Goal: Transaction & Acquisition: Purchase product/service

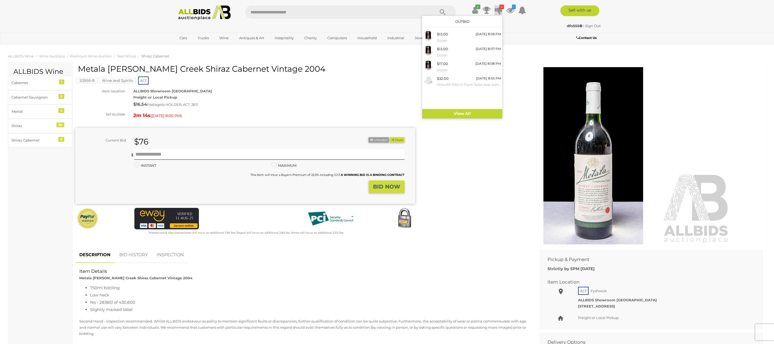
click at [502, 6] on icon "4" at bounding box center [501, 7] width 5 height 5
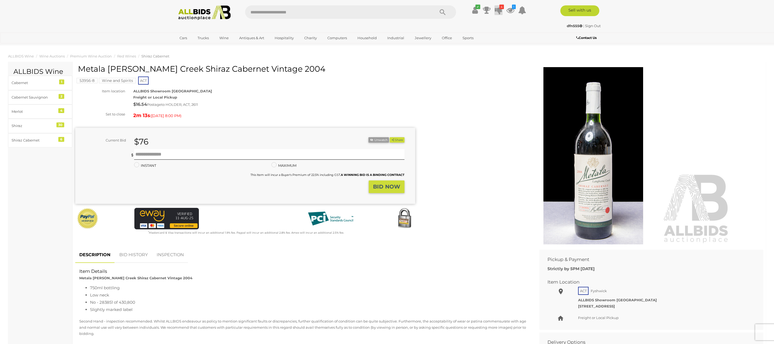
click at [501, 6] on icon "4" at bounding box center [501, 7] width 5 height 5
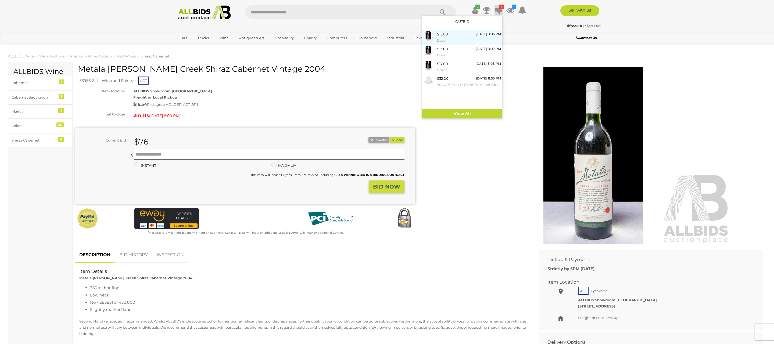
click at [457, 34] on div "$13.00 Today 8:06 PM Dozen" at bounding box center [469, 37] width 64 height 12
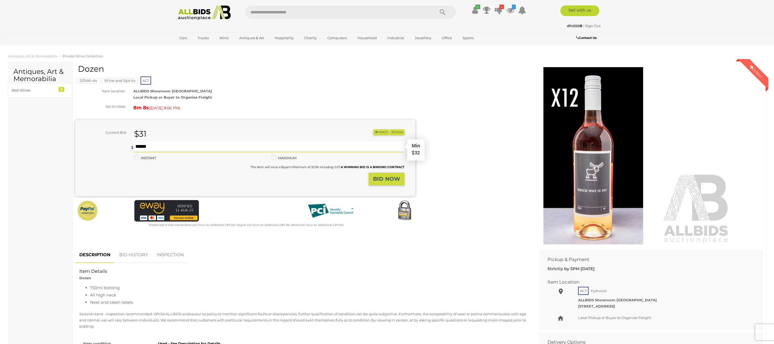
click at [142, 146] on input "text" at bounding box center [269, 147] width 270 height 11
click at [143, 146] on input "text" at bounding box center [269, 147] width 270 height 11
type input "**"
click at [389, 129] on button "Share" at bounding box center [396, 132] width 15 height 6
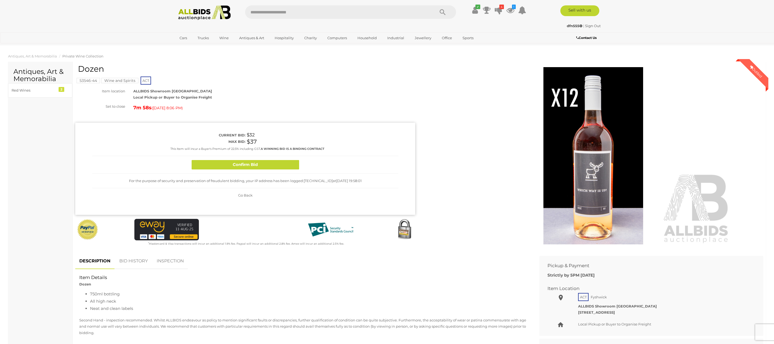
scroll to position [1, 0]
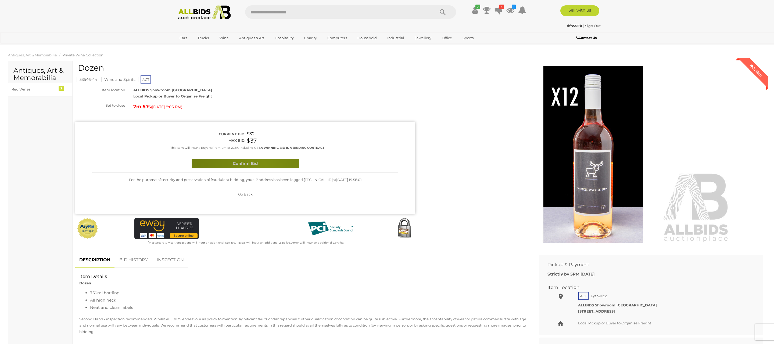
click at [264, 164] on button "Confirm Bid" at bounding box center [245, 163] width 107 height 9
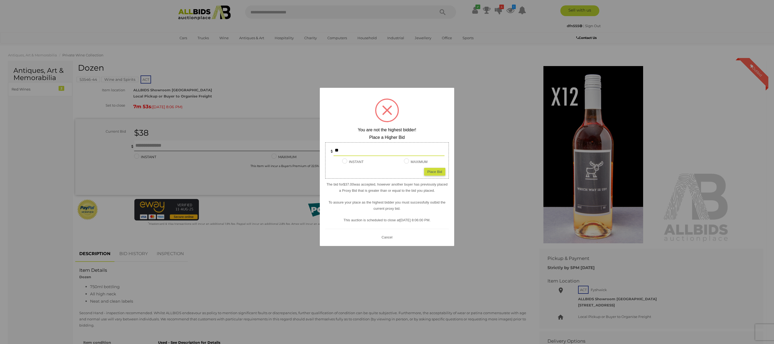
click at [140, 143] on div at bounding box center [387, 172] width 774 height 344
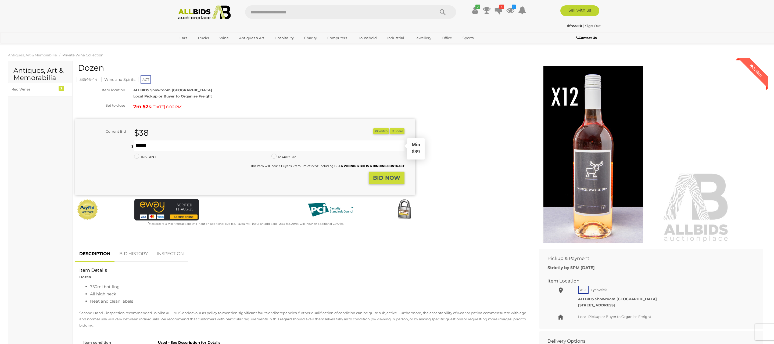
click at [140, 144] on input "text" at bounding box center [269, 145] width 270 height 11
type input "**"
click at [389, 128] on button "Share" at bounding box center [396, 131] width 15 height 6
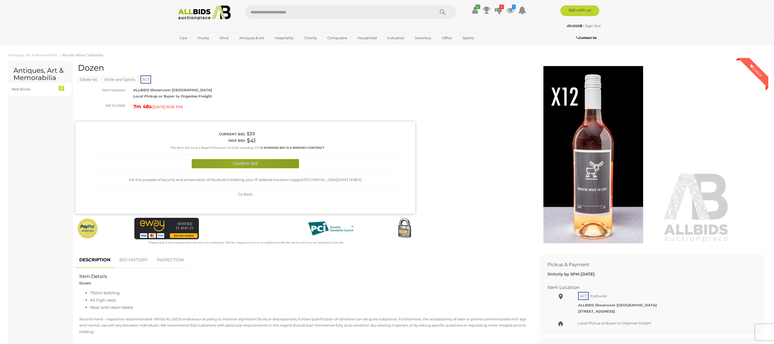
click at [236, 163] on button "Confirm Bid" at bounding box center [245, 163] width 107 height 9
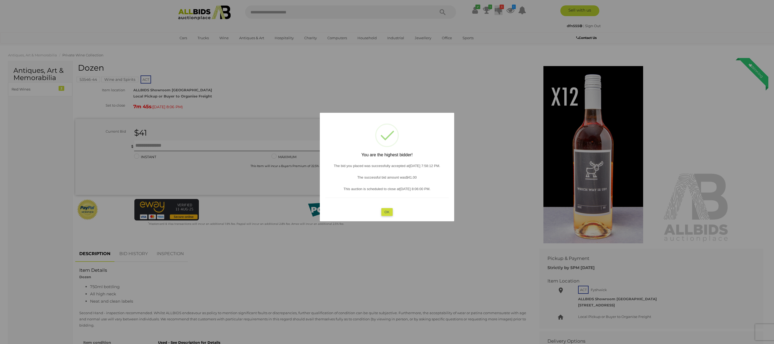
click at [500, 7] on div at bounding box center [387, 172] width 774 height 344
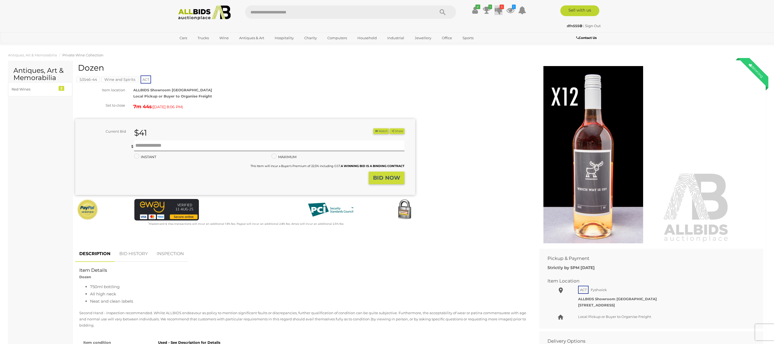
click at [500, 7] on icon "3" at bounding box center [501, 7] width 4 height 5
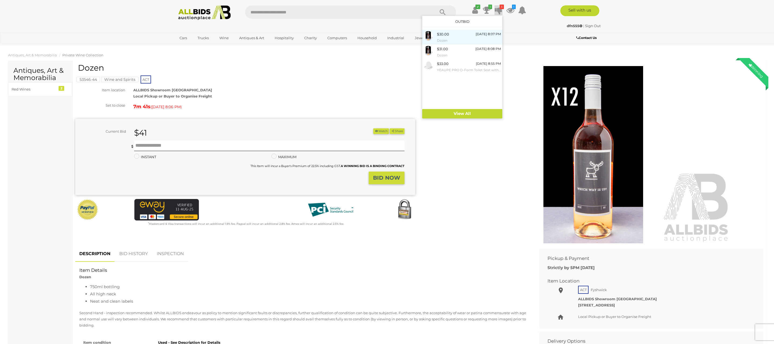
click at [453, 35] on div "$30.00 Today 8:07 PM Dozen" at bounding box center [469, 37] width 64 height 12
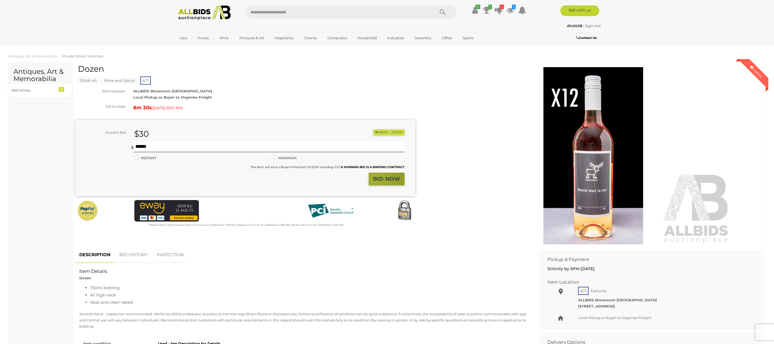
click at [375, 178] on strong "BID NOW" at bounding box center [386, 179] width 27 height 6
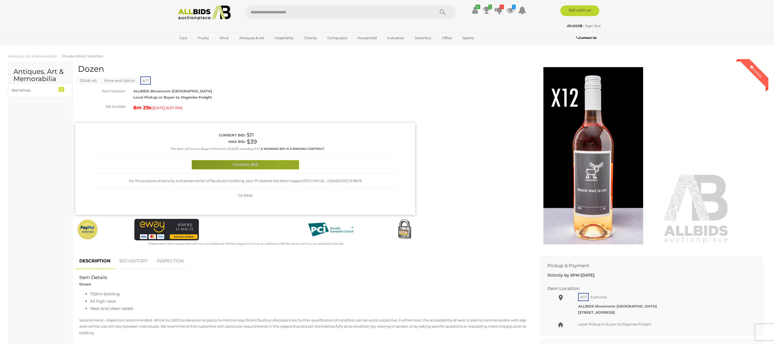
click at [284, 164] on button "Confirm Bid" at bounding box center [245, 164] width 107 height 9
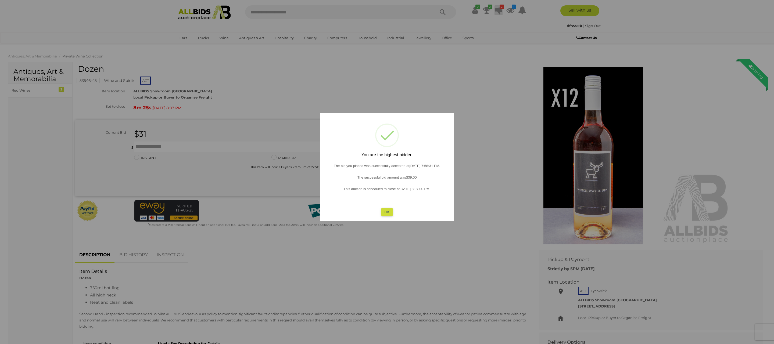
click at [502, 6] on div at bounding box center [387, 172] width 774 height 344
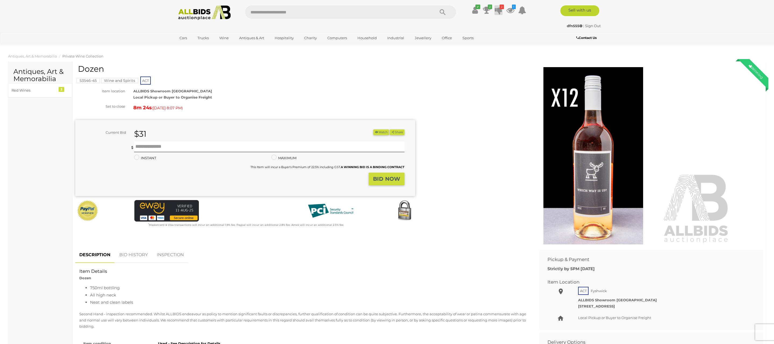
click at [502, 7] on icon "2" at bounding box center [501, 7] width 4 height 5
click at [459, 51] on div "$33.00 Today 8:55 PM YEAUPE PRO D-Form Toilet Seat with Soft-Close Mechanism - …" at bounding box center [469, 52] width 64 height 12
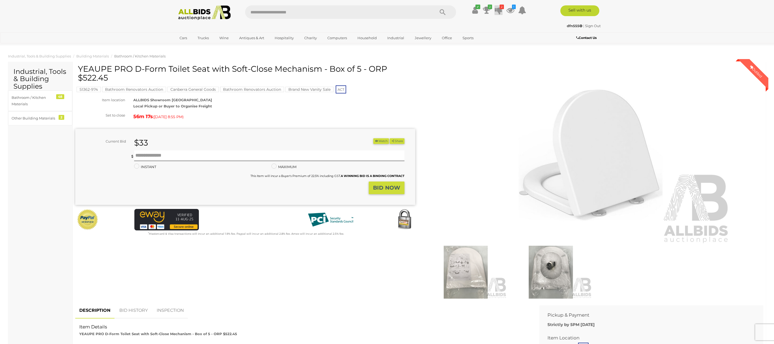
click at [501, 6] on icon "2" at bounding box center [501, 7] width 4 height 5
click at [463, 35] on div "$31.00 Today 8:08 PM Dozen" at bounding box center [469, 37] width 64 height 12
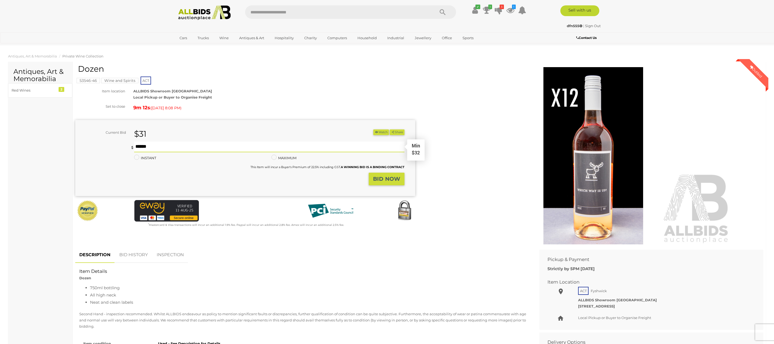
click at [142, 145] on input "text" at bounding box center [269, 147] width 270 height 11
type input "**"
click at [389, 129] on button "Share" at bounding box center [396, 132] width 15 height 6
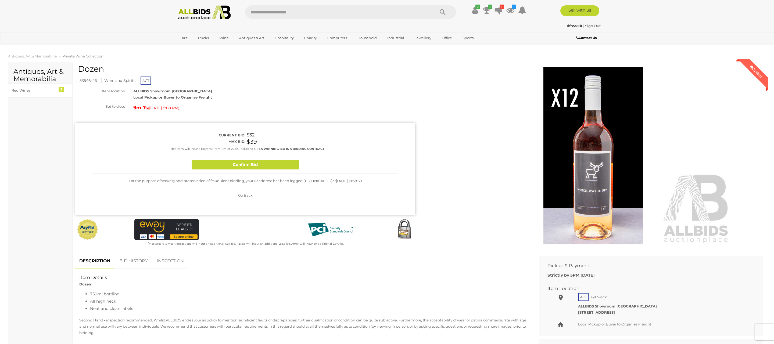
click at [255, 163] on button "Confirm Bid" at bounding box center [245, 164] width 107 height 9
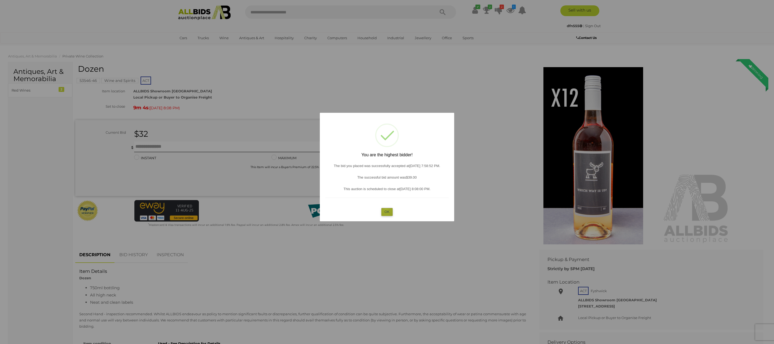
click at [386, 210] on button "OK" at bounding box center [387, 212] width 12 height 8
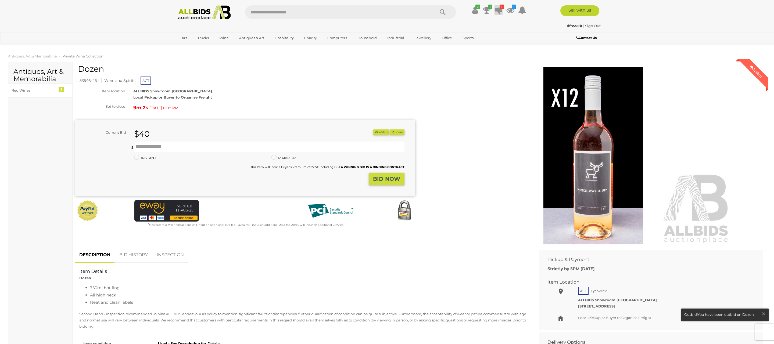
click at [502, 8] on icon "3" at bounding box center [501, 7] width 4 height 5
click at [142, 145] on input "text" at bounding box center [269, 147] width 270 height 11
type input "**"
click at [389, 129] on button "Share" at bounding box center [396, 132] width 15 height 6
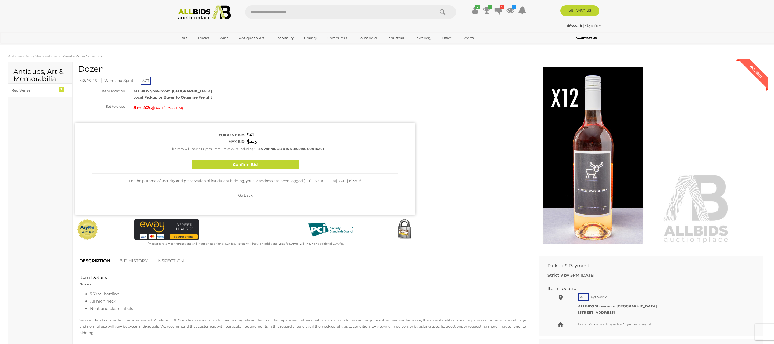
click at [226, 165] on button "Confirm Bid" at bounding box center [245, 164] width 107 height 9
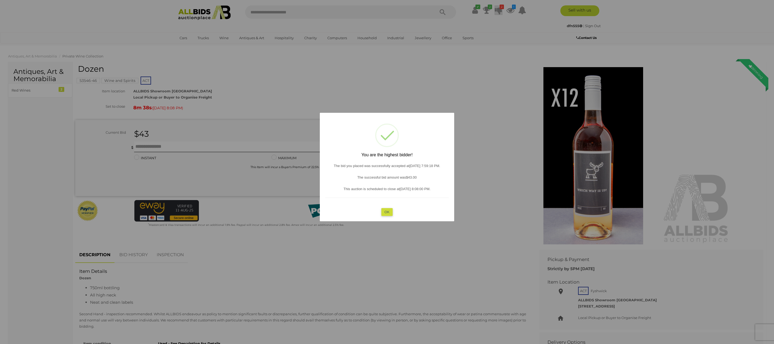
click at [501, 6] on div at bounding box center [387, 172] width 774 height 344
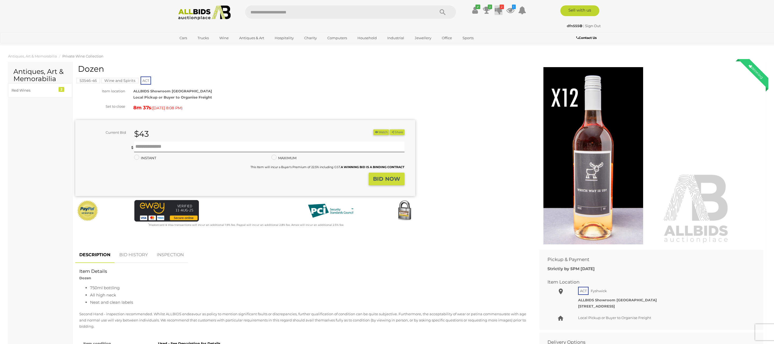
click at [501, 6] on icon "2" at bounding box center [501, 7] width 4 height 5
click at [460, 35] on div "$40.00 [DATE] 8:07 PM Dozen" at bounding box center [469, 37] width 64 height 12
click at [148, 146] on input "text" at bounding box center [269, 147] width 270 height 11
type input "**"
click at [389, 129] on button "Share" at bounding box center [396, 132] width 15 height 6
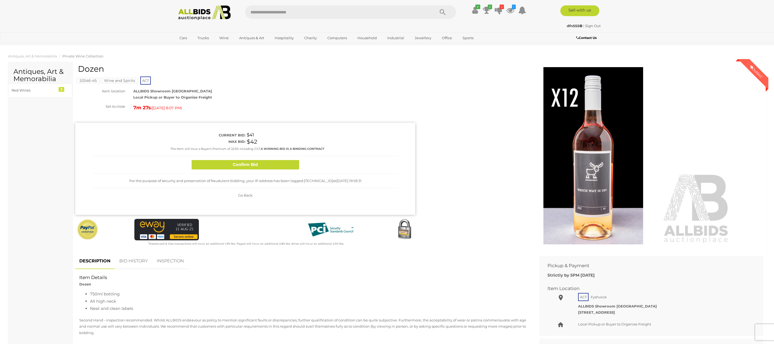
click at [257, 160] on button "Confirm Bid" at bounding box center [245, 164] width 107 height 9
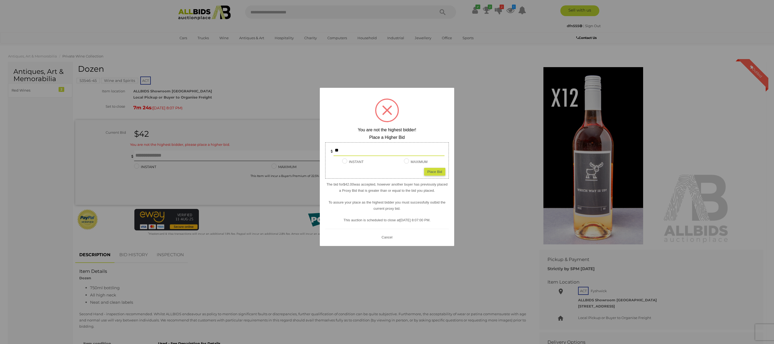
click at [140, 155] on div at bounding box center [387, 172] width 774 height 344
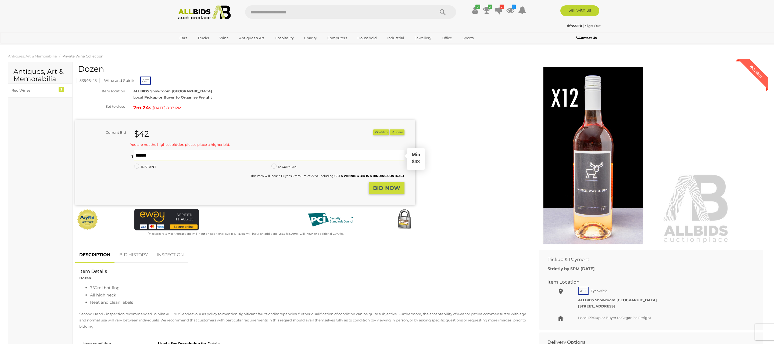
click at [140, 155] on input "text" at bounding box center [269, 155] width 270 height 11
type input "**"
click at [389, 129] on button "Share" at bounding box center [396, 132] width 15 height 6
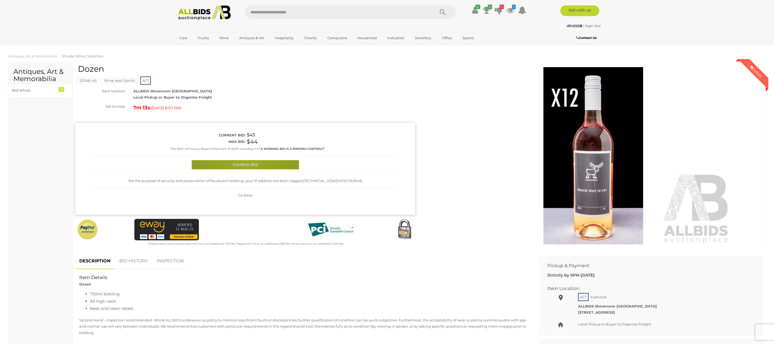
click at [245, 163] on button "Confirm Bid" at bounding box center [245, 164] width 107 height 9
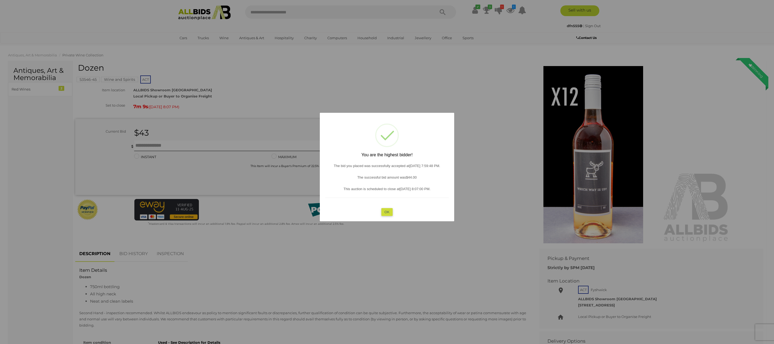
scroll to position [0, 0]
click at [501, 7] on div at bounding box center [387, 172] width 774 height 344
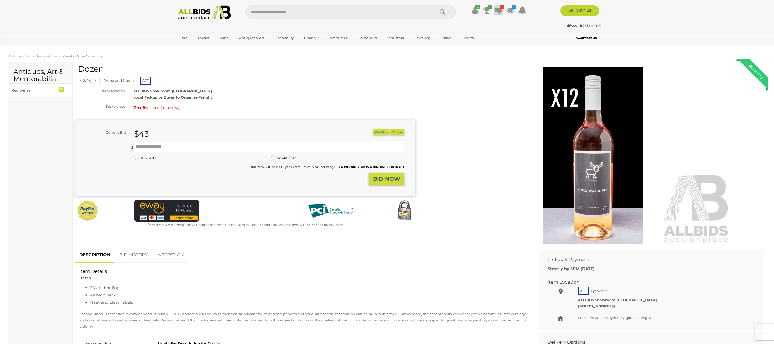
scroll to position [1, 0]
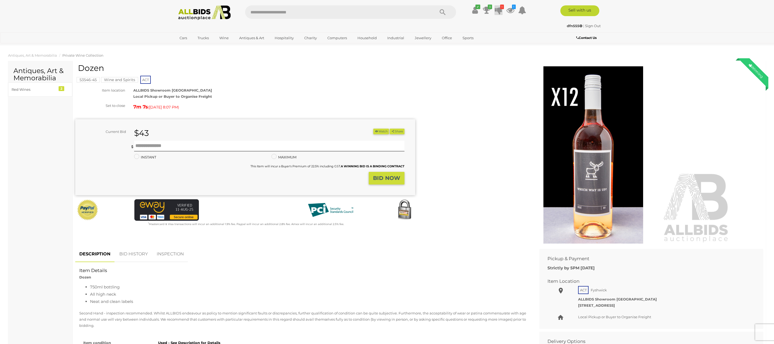
click at [501, 7] on icon "1" at bounding box center [502, 7] width 4 height 5
click at [514, 6] on icon "1" at bounding box center [514, 7] width 4 height 5
click at [475, 35] on div "$90.00 Today 8:05 PM Metala Langhorn Creek Shiraz Cabernet Vintage 2004" at bounding box center [481, 37] width 64 height 12
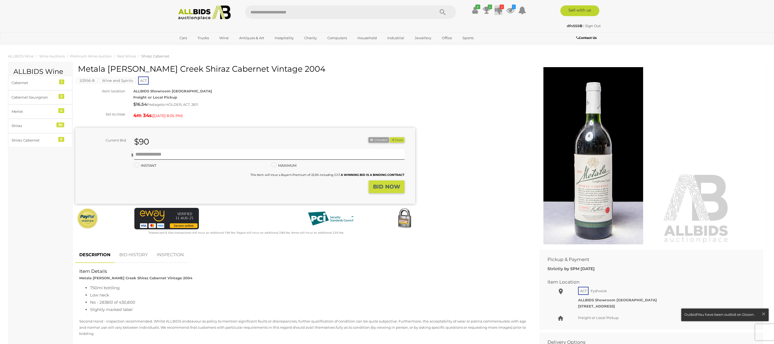
click at [503, 6] on icon "2" at bounding box center [501, 7] width 4 height 5
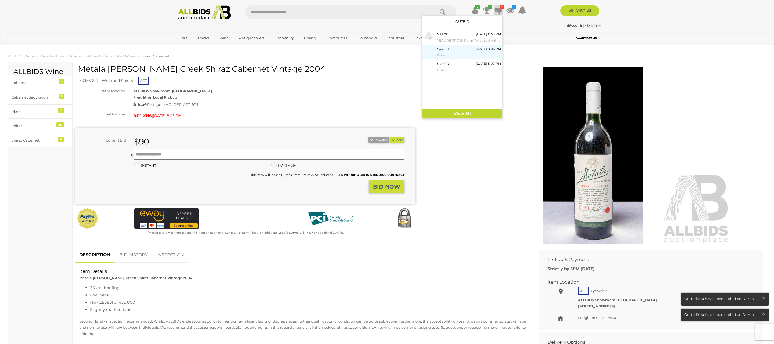
click at [476, 49] on div "$42.00 [DATE] 8:06 PM Dozen" at bounding box center [469, 52] width 64 height 12
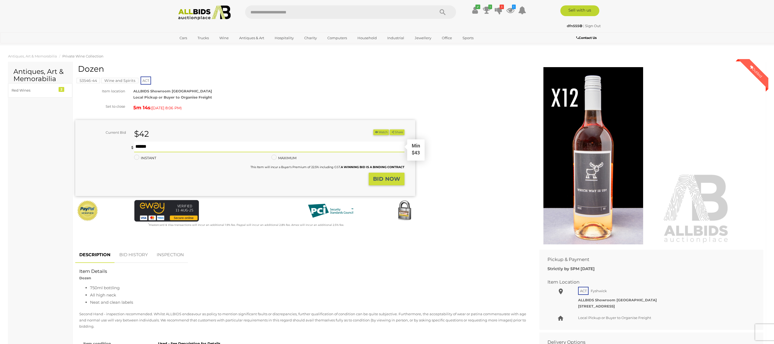
click at [140, 147] on input "text" at bounding box center [269, 147] width 270 height 11
type input "**"
click at [389, 129] on button "Share" at bounding box center [396, 132] width 15 height 6
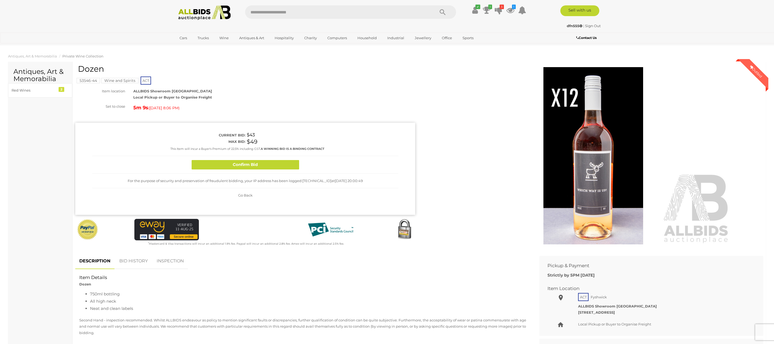
click at [265, 163] on button "Confirm Bid" at bounding box center [245, 164] width 107 height 9
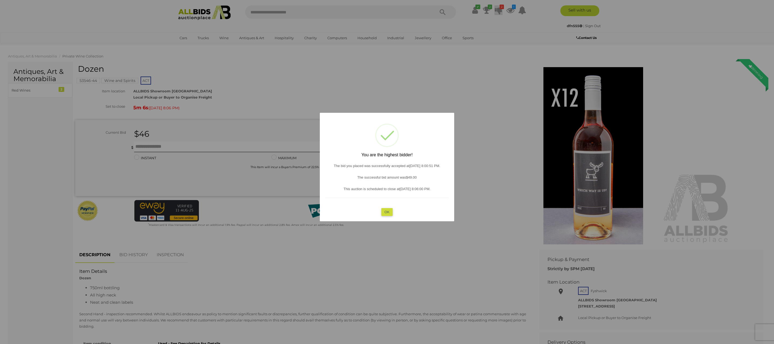
click at [500, 8] on div at bounding box center [387, 172] width 774 height 344
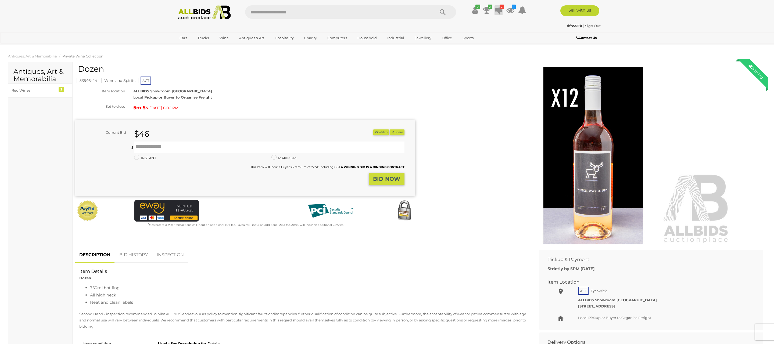
click at [501, 7] on icon "2" at bounding box center [501, 7] width 4 height 5
click at [458, 37] on div "$45.00 Today 8:07 PM Dozen" at bounding box center [469, 37] width 64 height 12
click at [145, 146] on input "text" at bounding box center [269, 147] width 270 height 11
type input "**"
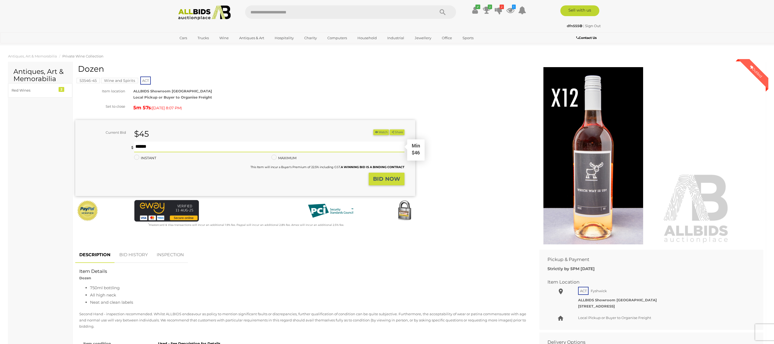
click at [389, 129] on button "Share" at bounding box center [396, 132] width 15 height 6
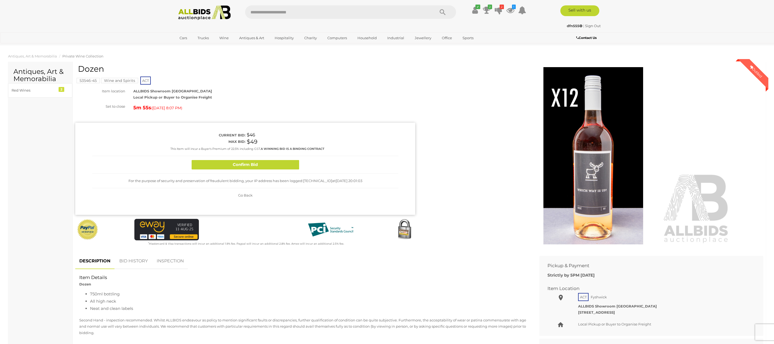
click at [233, 164] on button "Confirm Bid" at bounding box center [245, 164] width 107 height 9
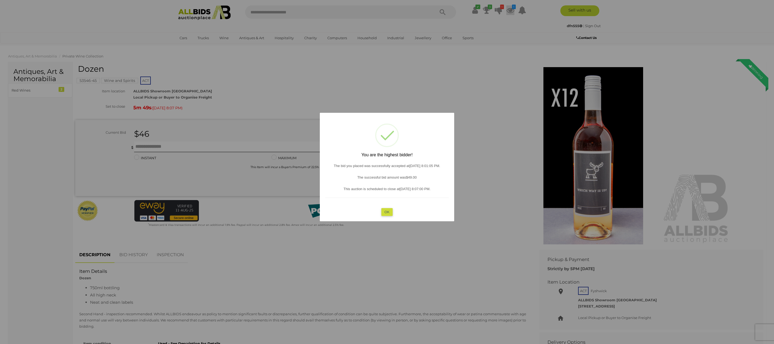
click at [513, 7] on div at bounding box center [387, 172] width 774 height 344
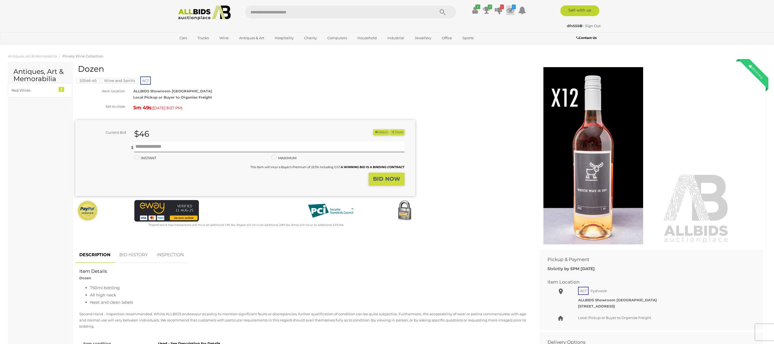
click at [513, 7] on icon "1" at bounding box center [514, 7] width 4 height 5
click at [472, 34] on div "$90.00 Today 8:05 PM Metala Langhorn Creek Shiraz Cabernet Vintage 2004" at bounding box center [481, 37] width 64 height 12
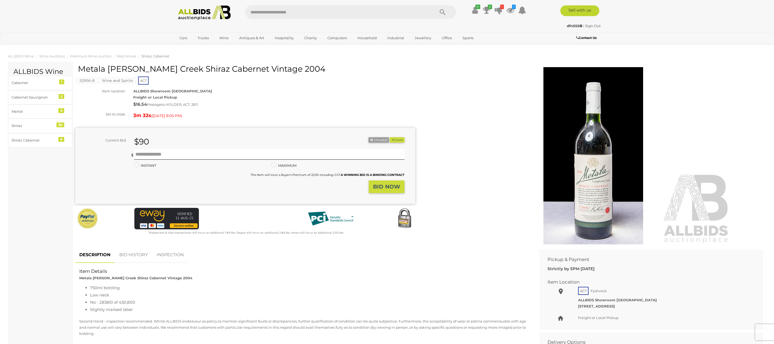
click at [135, 253] on link "BID HISTORY" at bounding box center [133, 255] width 37 height 16
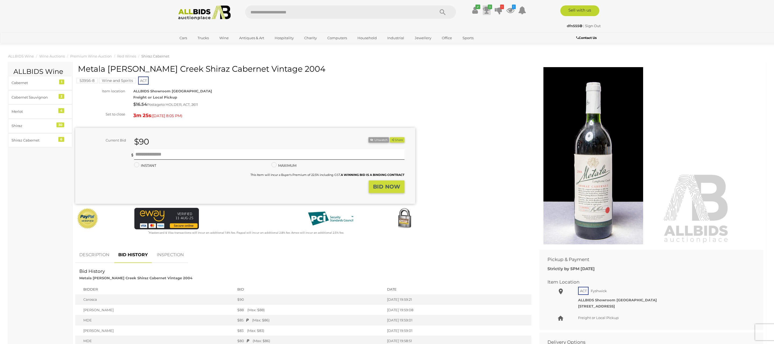
click at [491, 5] on icon "3" at bounding box center [489, 7] width 4 height 5
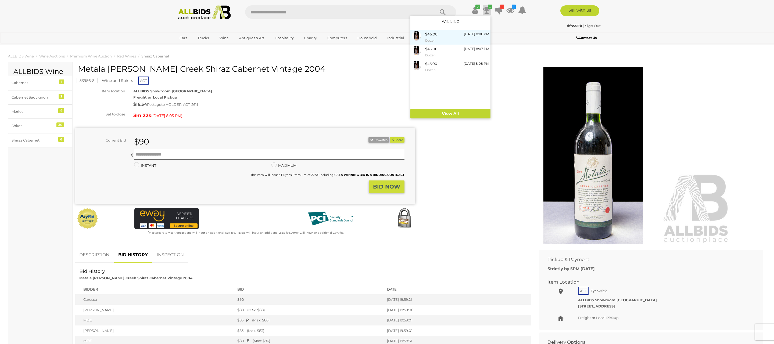
click at [455, 34] on div "$46.00 Today 8:06 PM Dozen" at bounding box center [457, 37] width 64 height 12
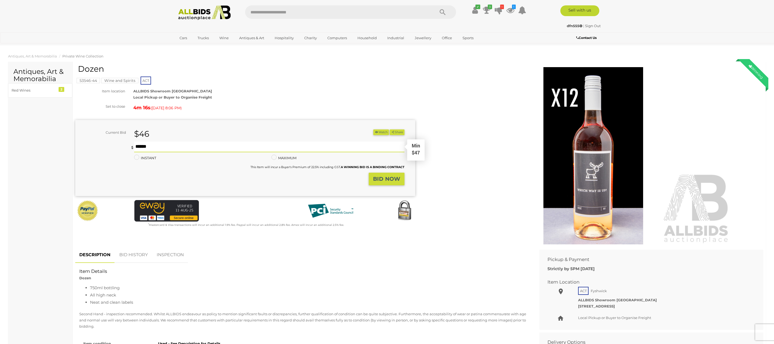
click at [147, 146] on input "text" at bounding box center [269, 147] width 270 height 11
type input "**"
click at [389, 129] on button "Share" at bounding box center [396, 132] width 15 height 6
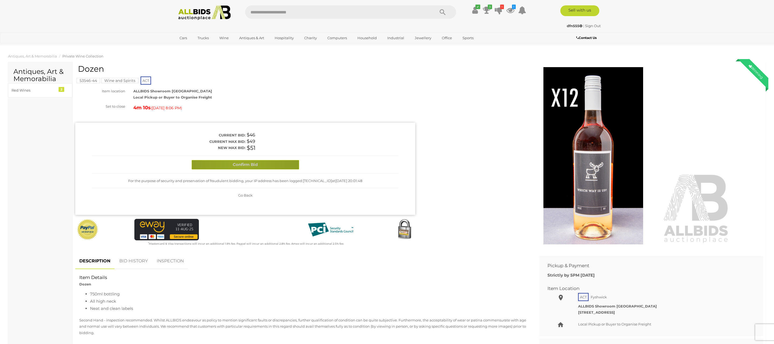
click at [240, 163] on button "Confirm Bid" at bounding box center [245, 164] width 107 height 9
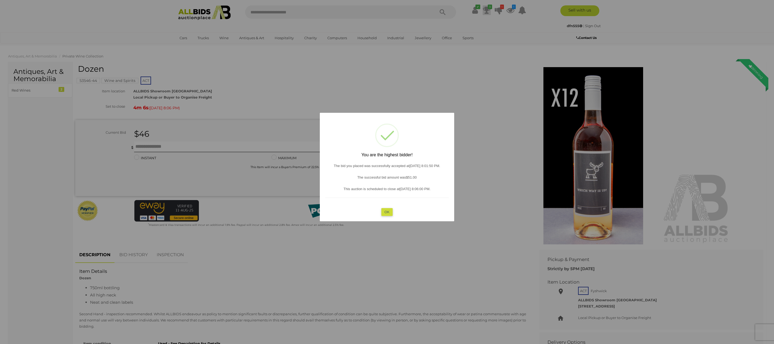
click at [489, 7] on div at bounding box center [387, 172] width 774 height 344
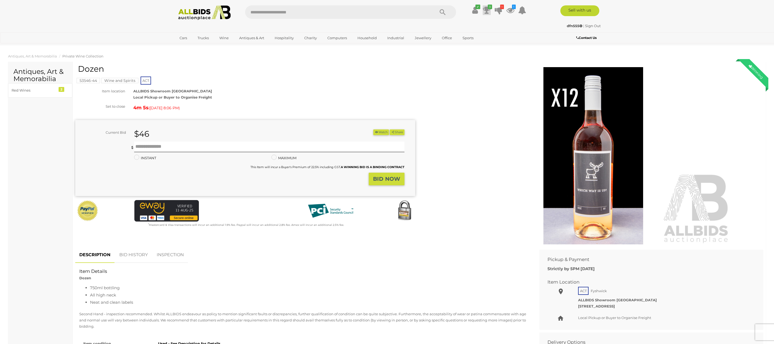
click at [489, 7] on icon "3" at bounding box center [489, 7] width 4 height 5
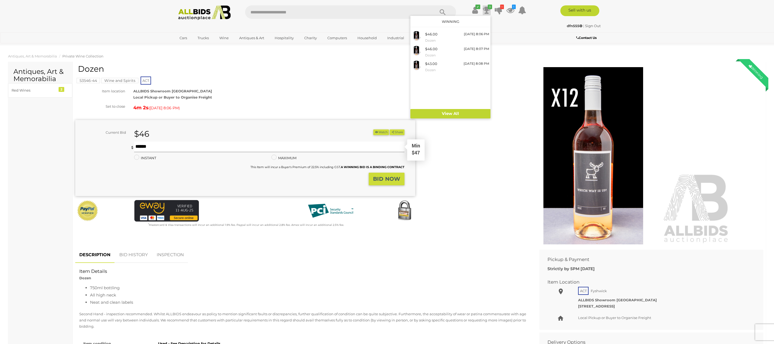
click at [147, 148] on input "text" at bounding box center [269, 147] width 270 height 11
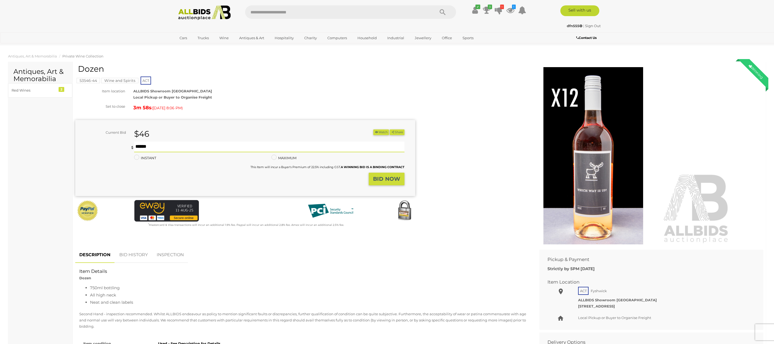
type input "**"
click at [381, 176] on strong "BID NOW" at bounding box center [386, 179] width 27 height 6
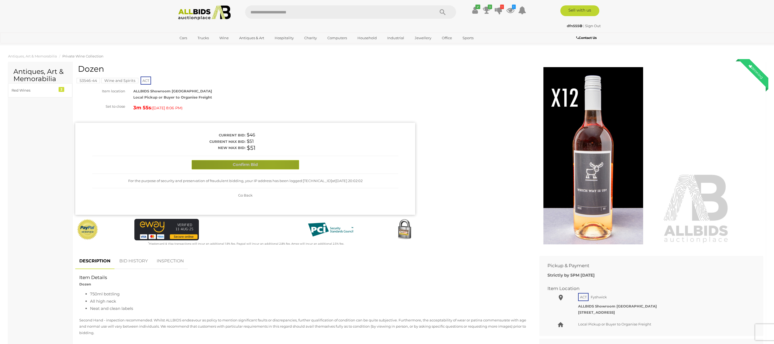
click at [272, 164] on button "Confirm Bid" at bounding box center [245, 164] width 107 height 9
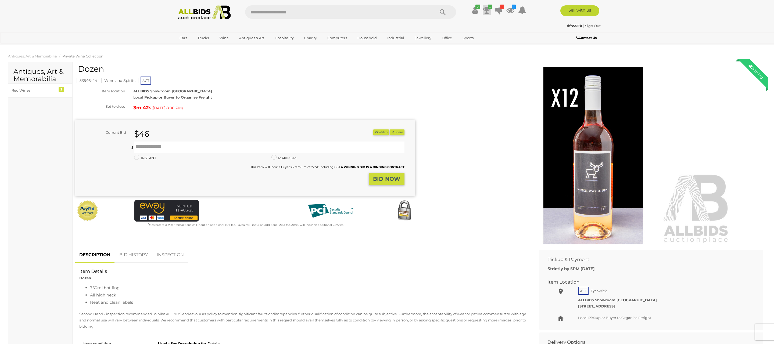
click at [490, 7] on icon "3" at bounding box center [489, 7] width 4 height 5
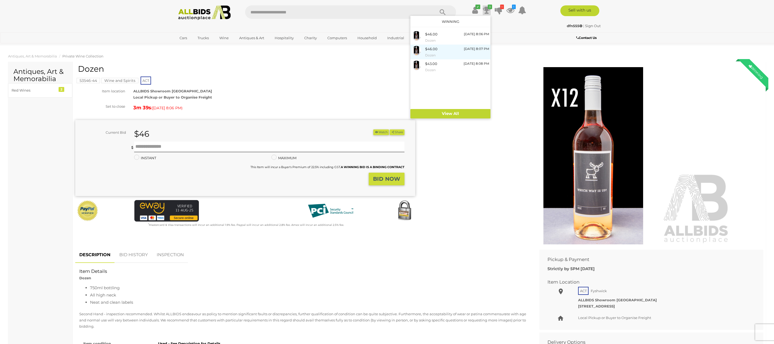
click at [451, 52] on div "$46.00 Today 8:07 PM Dozen" at bounding box center [457, 52] width 64 height 12
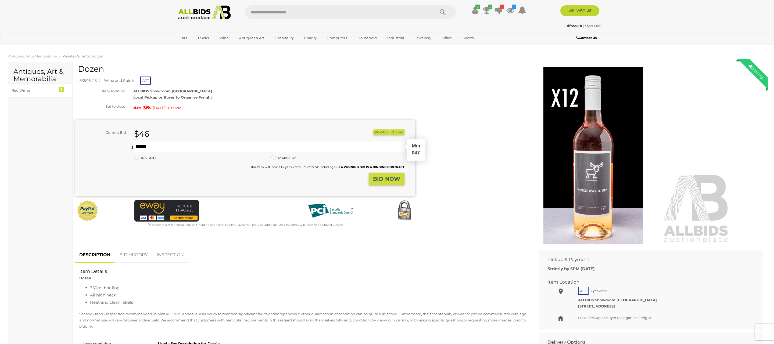
click at [147, 142] on input "text" at bounding box center [269, 147] width 270 height 11
type input "**"
click at [389, 129] on button "Share" at bounding box center [396, 132] width 15 height 6
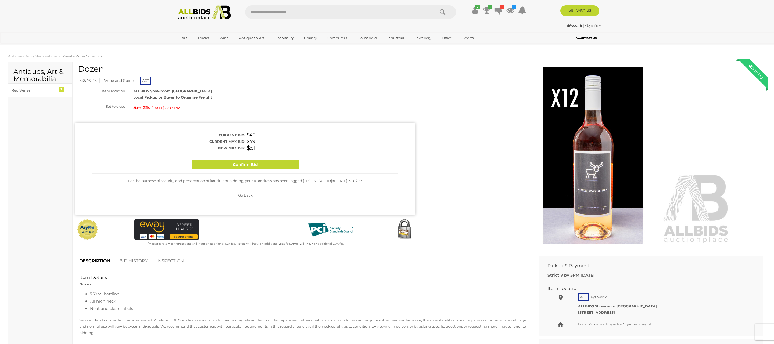
click at [243, 162] on button "Confirm Bid" at bounding box center [245, 164] width 107 height 9
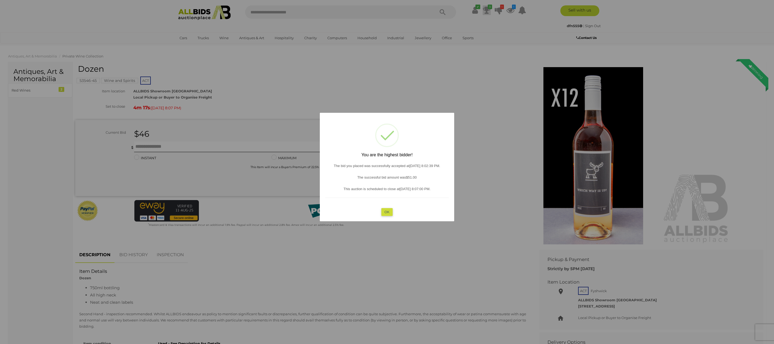
click at [489, 8] on div at bounding box center [387, 172] width 774 height 344
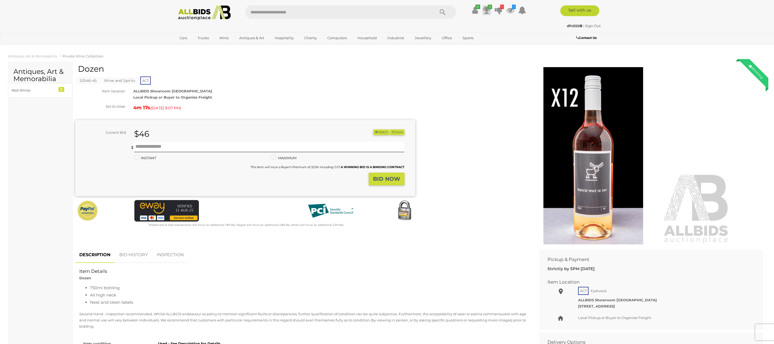
click at [489, 8] on icon "3" at bounding box center [489, 7] width 4 height 5
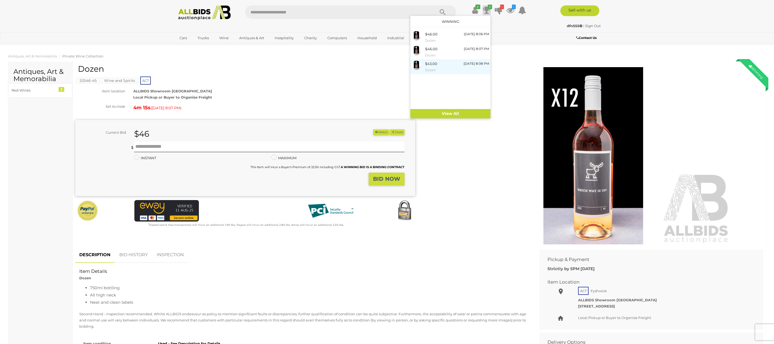
click at [434, 64] on div "$43.00" at bounding box center [431, 64] width 12 height 6
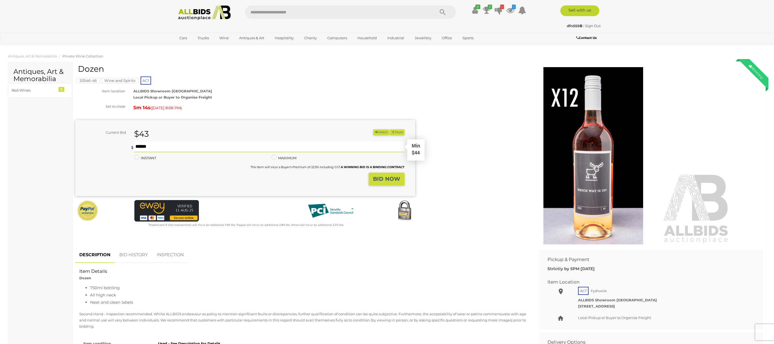
click at [154, 147] on input "text" at bounding box center [269, 147] width 270 height 11
type input "*"
type input "**"
click at [384, 178] on strong "BID NOW" at bounding box center [386, 179] width 27 height 6
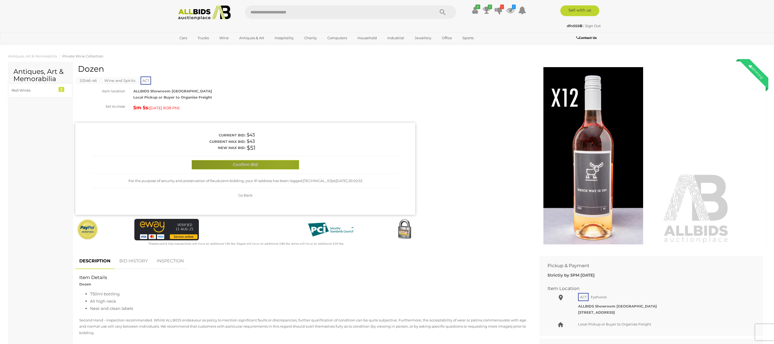
click at [285, 163] on button "Confirm Bid" at bounding box center [245, 164] width 107 height 9
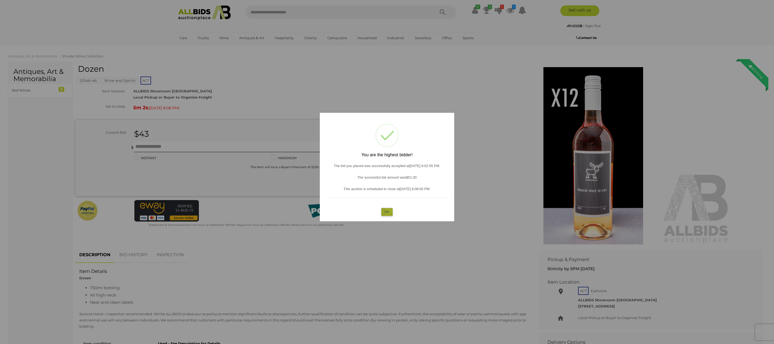
click at [388, 211] on button "OK" at bounding box center [387, 212] width 12 height 8
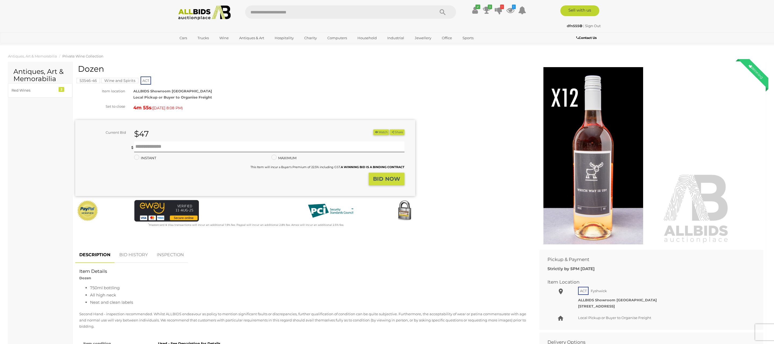
click at [197, 9] on img at bounding box center [204, 12] width 58 height 15
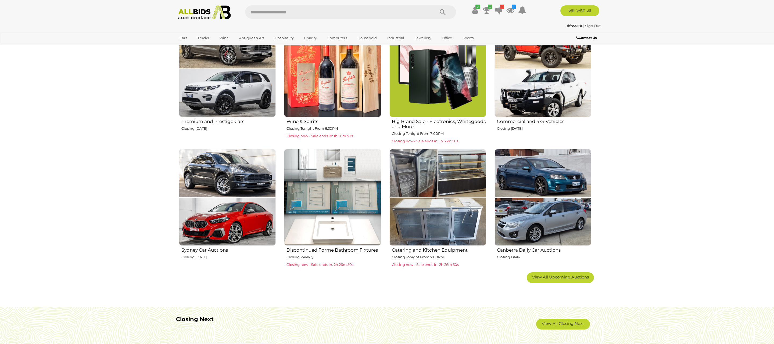
scroll to position [258, 0]
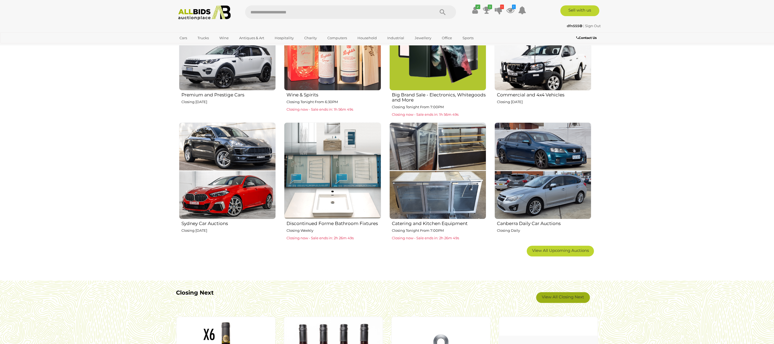
click at [564, 296] on link "View All Closing Next" at bounding box center [563, 297] width 54 height 11
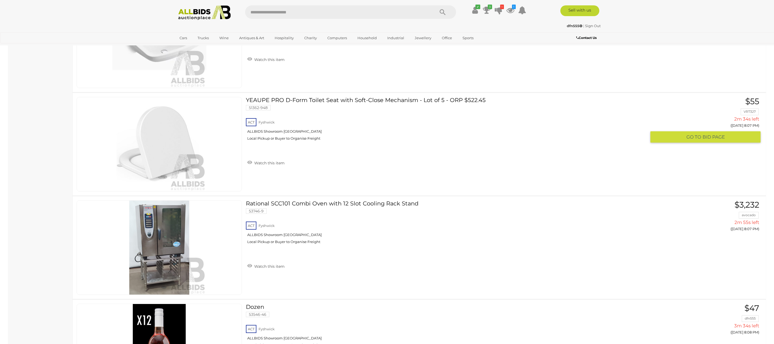
scroll to position [1219, 0]
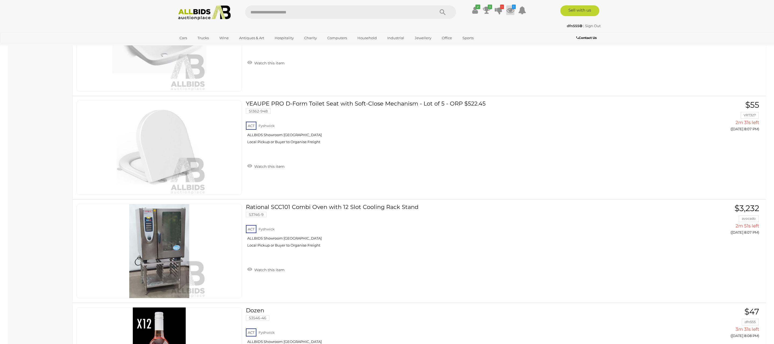
click at [515, 6] on icon "1" at bounding box center [514, 7] width 4 height 5
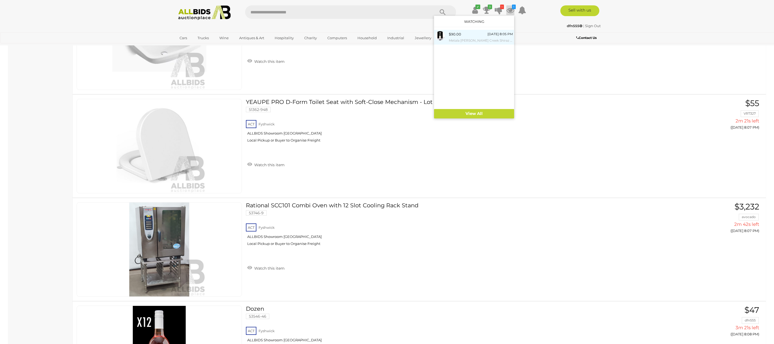
click at [458, 36] on span "$90.00" at bounding box center [455, 34] width 12 height 4
